Goal: Task Accomplishment & Management: Complete application form

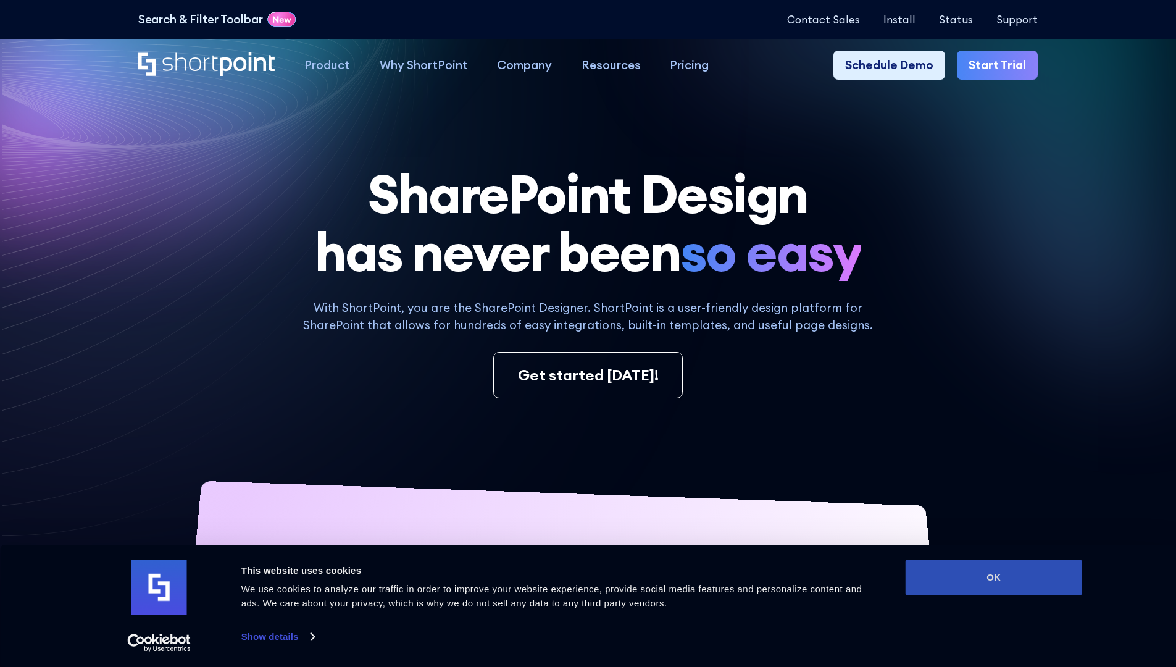
click at [993, 577] on button "OK" at bounding box center [994, 577] width 177 height 36
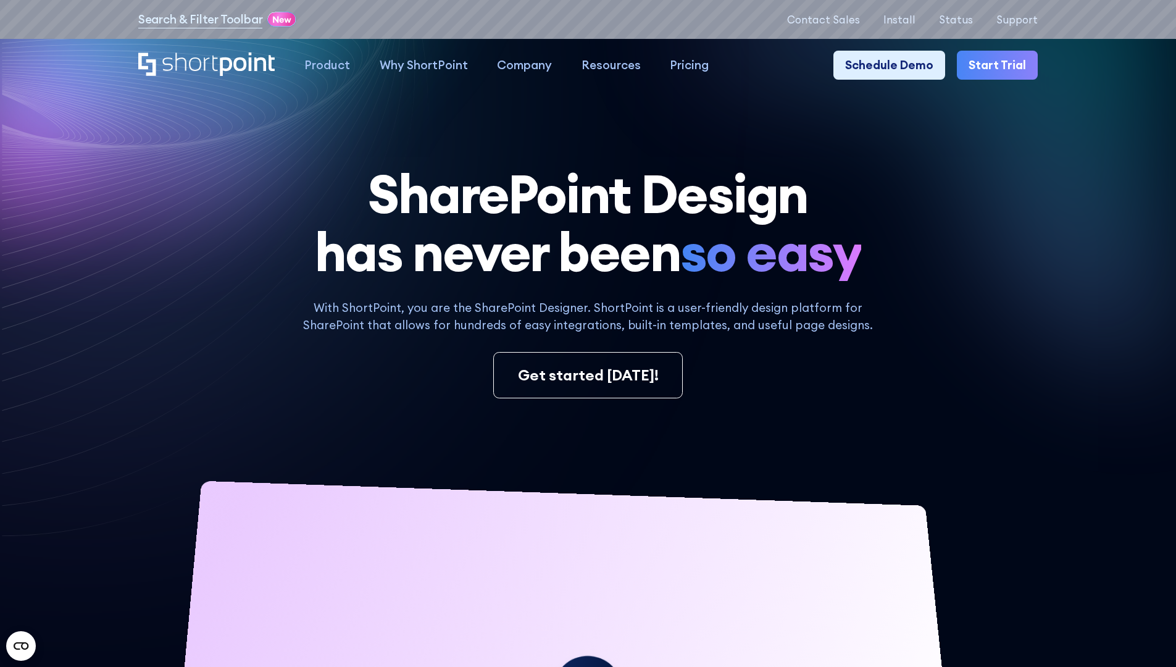
click at [1001, 65] on link "Start Trial" at bounding box center [997, 66] width 81 height 30
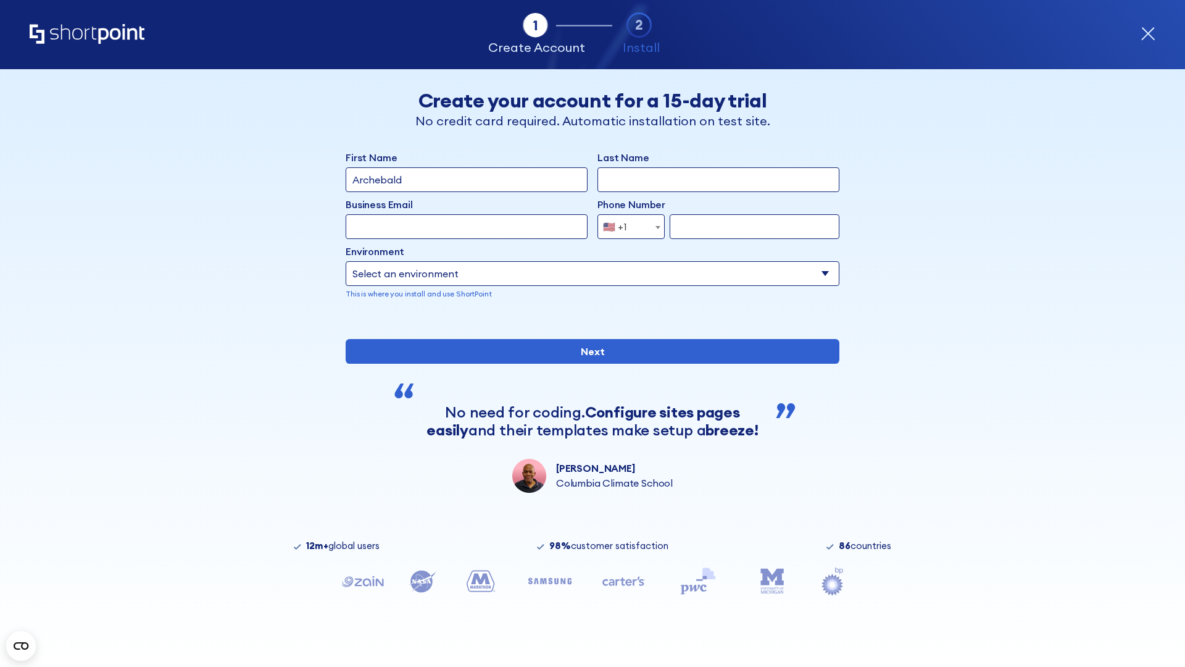
type input "Archebald"
type input "Berkuskv"
type input "2125556789"
select select "Microsoft 365"
type input "2125556789"
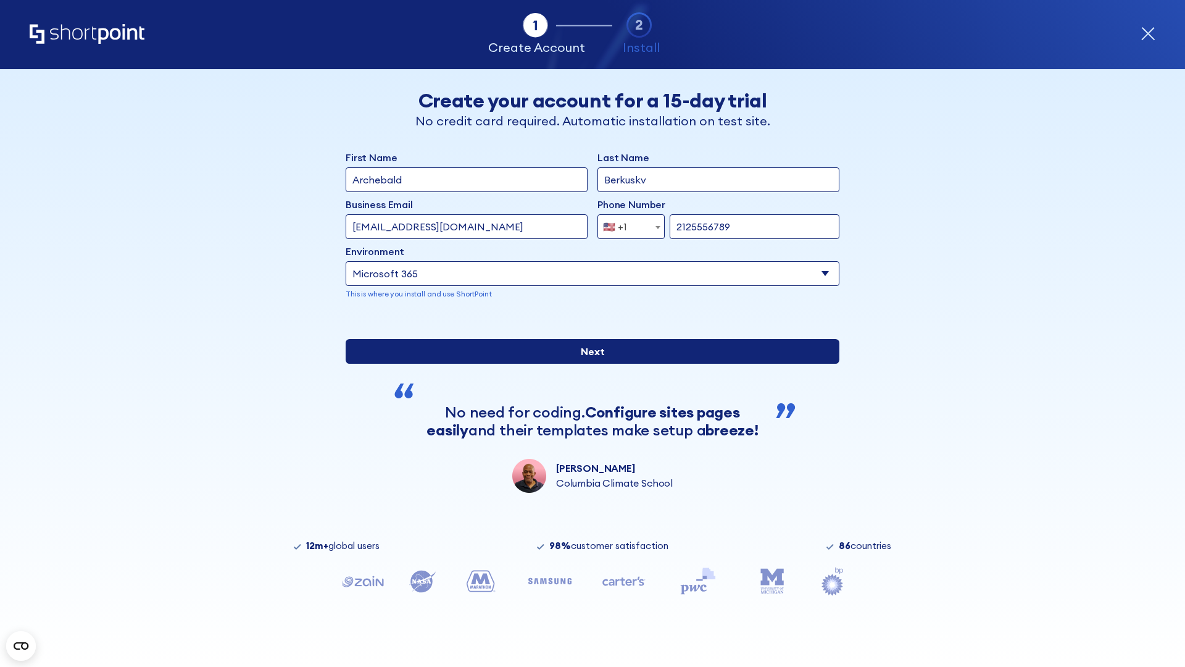
click at [588, 364] on input "Next" at bounding box center [593, 351] width 494 height 25
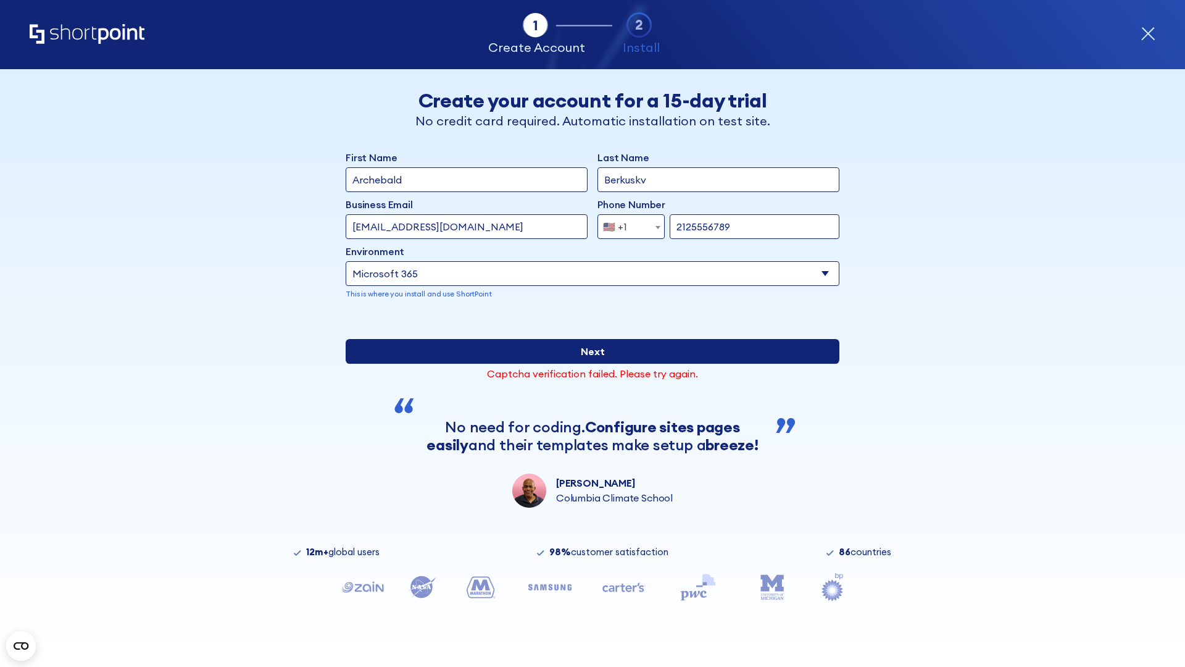
click at [588, 364] on input "Next" at bounding box center [593, 351] width 494 height 25
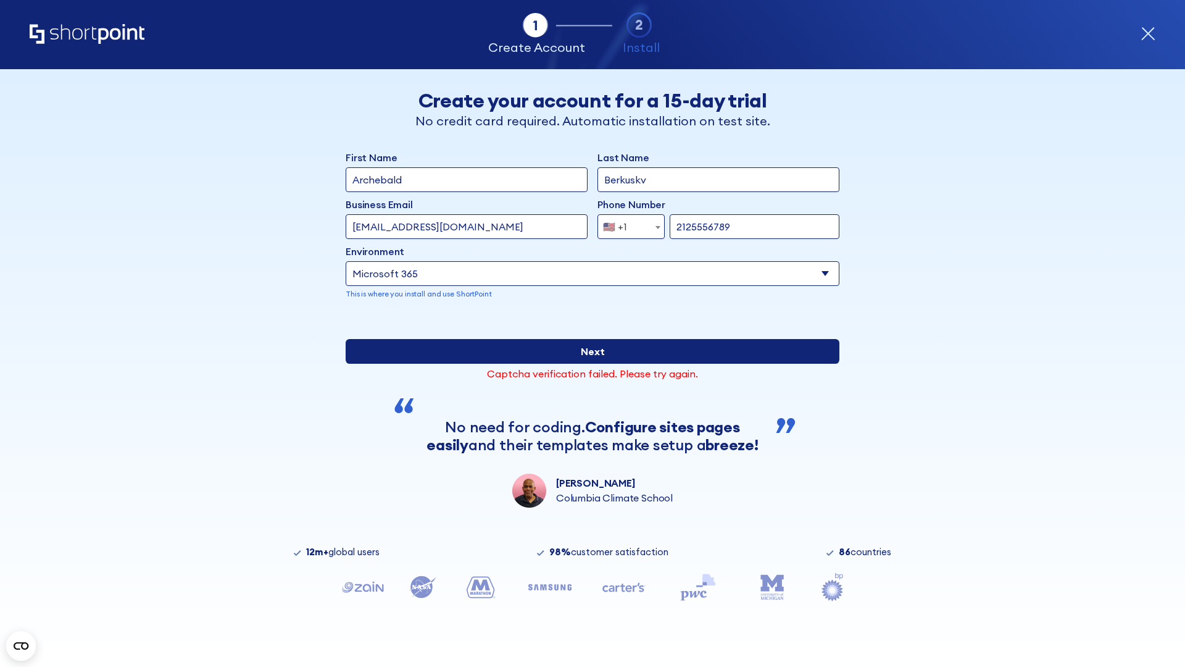
click at [588, 364] on input "Next" at bounding box center [593, 351] width 494 height 25
type input "[EMAIL_ADDRESS][DOMAIN_NAME]"
click at [588, 364] on input "Next" at bounding box center [593, 351] width 494 height 25
